Goal: Go to known website: Access a specific website the user already knows

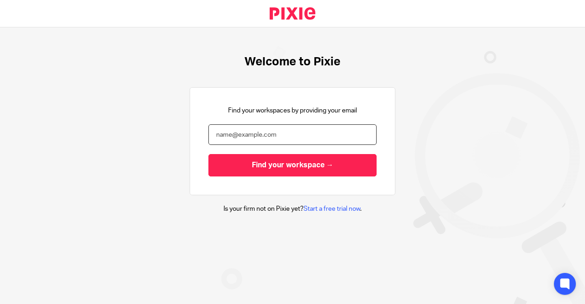
click at [246, 134] on input "email" at bounding box center [292, 134] width 168 height 21
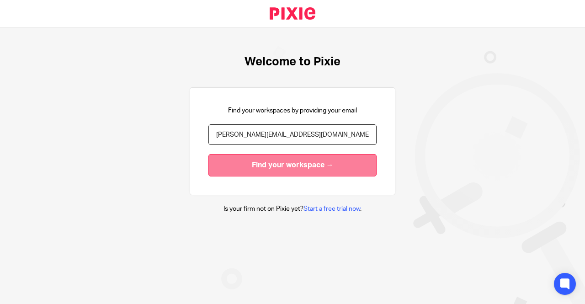
type input "[PERSON_NAME][EMAIL_ADDRESS][DOMAIN_NAME]"
click at [266, 170] on input "Find your workspace →" at bounding box center [292, 165] width 168 height 22
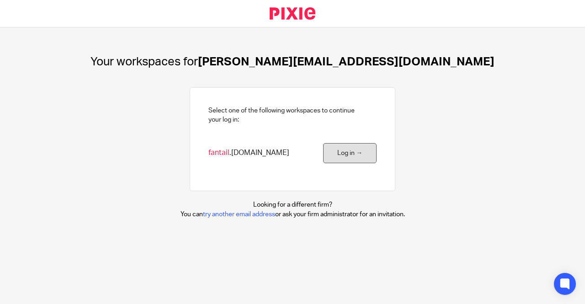
click at [336, 152] on link "Log in →" at bounding box center [349, 153] width 53 height 21
